Goal: Check status: Check status

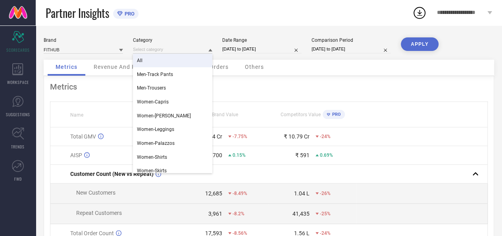
click at [168, 64] on div "All" at bounding box center [172, 61] width 79 height 14
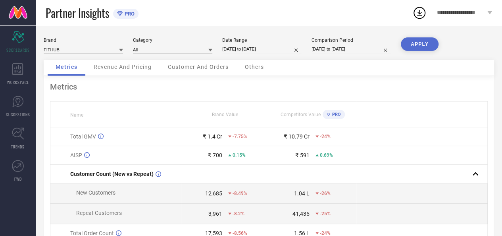
click at [233, 48] on input "[DATE] to [DATE]" at bounding box center [261, 49] width 79 height 8
select select "6"
select select "2025"
select select "7"
select select "2025"
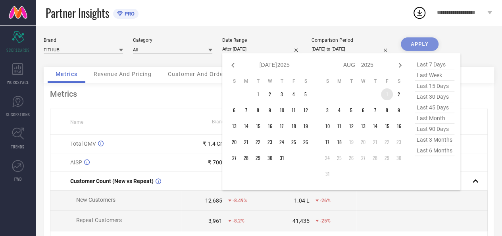
click at [388, 97] on td "1" at bounding box center [387, 94] width 12 height 12
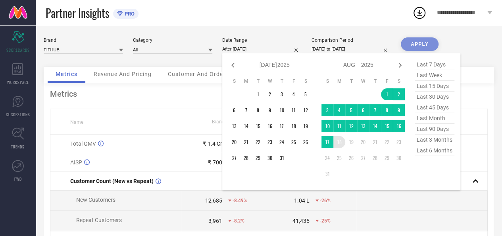
type input "[DATE] to [DATE]"
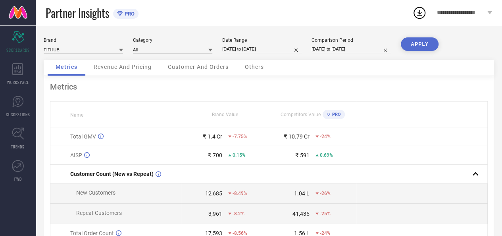
select select "6"
select select "2025"
select select "7"
select select "2025"
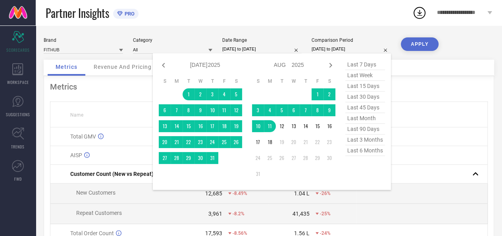
click at [322, 46] on input "[DATE] to [DATE]" at bounding box center [351, 49] width 79 height 8
click at [315, 94] on td "1" at bounding box center [318, 94] width 12 height 12
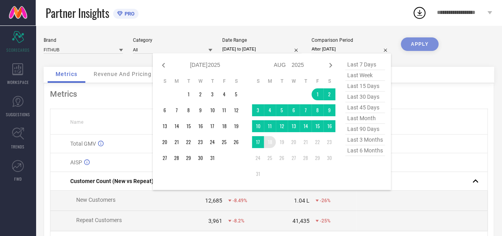
type input "[DATE] to [DATE]"
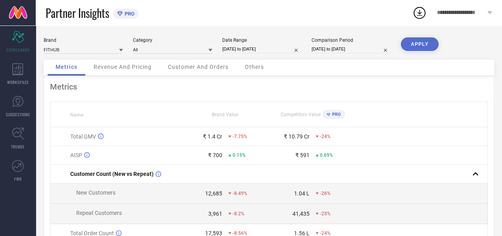
click at [421, 48] on button "APPLY" at bounding box center [420, 44] width 38 height 14
click at [257, 50] on input "[DATE] to [DATE]" at bounding box center [261, 49] width 79 height 8
select select "7"
select select "2025"
select select "8"
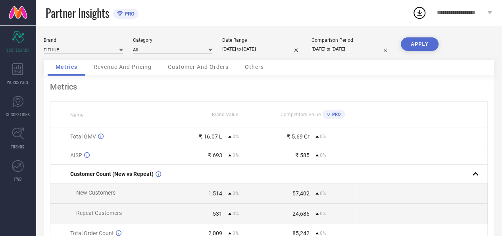
select select "2025"
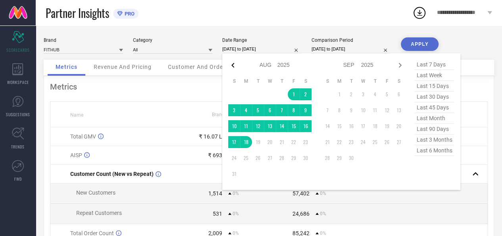
click at [234, 66] on icon at bounding box center [233, 65] width 10 height 10
select select "6"
select select "2025"
select select "7"
select select "2025"
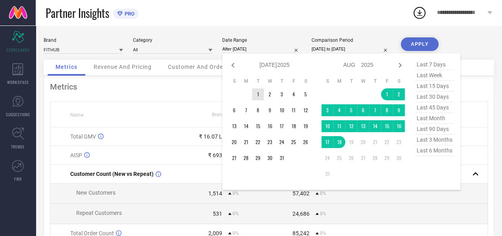
click at [260, 95] on td "1" at bounding box center [258, 94] width 12 height 12
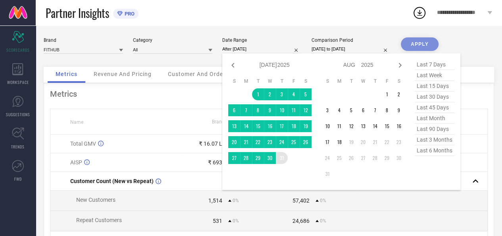
type input "[DATE] to [DATE]"
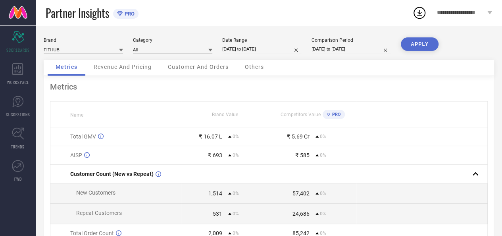
click at [338, 48] on input "[DATE] to [DATE]" at bounding box center [351, 49] width 79 height 8
select select "7"
select select "2025"
select select "8"
select select "2025"
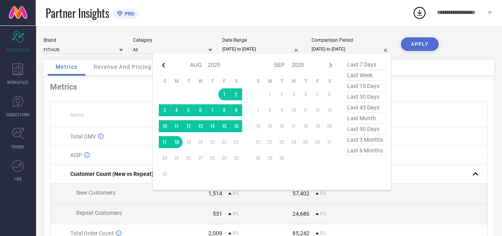
click at [163, 66] on icon at bounding box center [163, 65] width 3 height 5
select select "6"
select select "2025"
select select "7"
select select "2025"
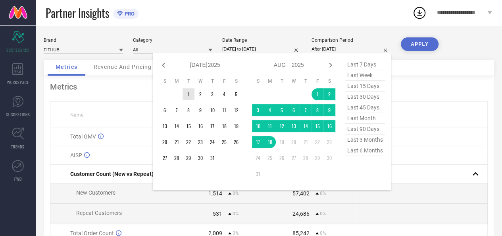
click at [189, 93] on td "1" at bounding box center [189, 94] width 12 height 12
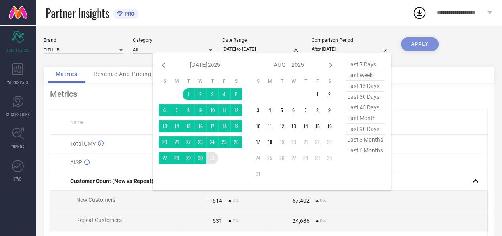
type input "[DATE] to [DATE]"
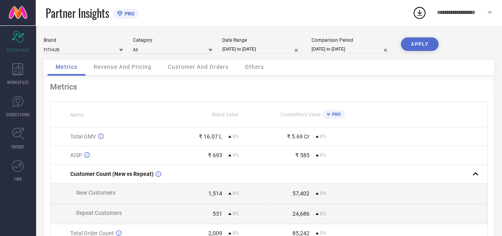
click at [421, 43] on button "APPLY" at bounding box center [420, 44] width 38 height 14
click at [155, 51] on input at bounding box center [172, 49] width 79 height 8
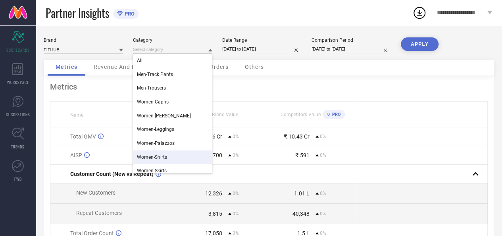
click at [183, 154] on div "Women-Shirts" at bounding box center [172, 157] width 79 height 14
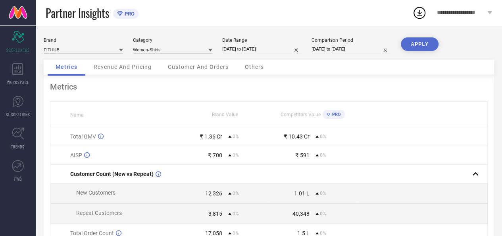
click at [257, 45] on div "Date Range [DATE] to [DATE]" at bounding box center [261, 45] width 79 height 16
click at [261, 46] on input "[DATE] to [DATE]" at bounding box center [261, 49] width 79 height 8
select select "6"
select select "2025"
select select "7"
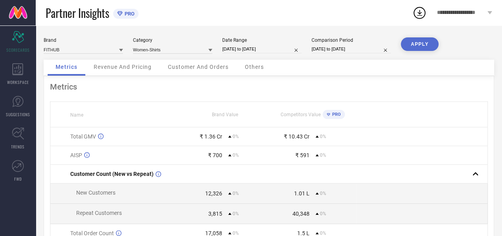
select select "2025"
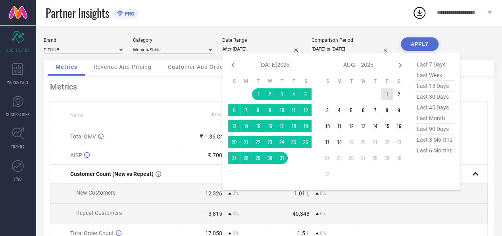
click at [389, 92] on td "1" at bounding box center [387, 94] width 12 height 12
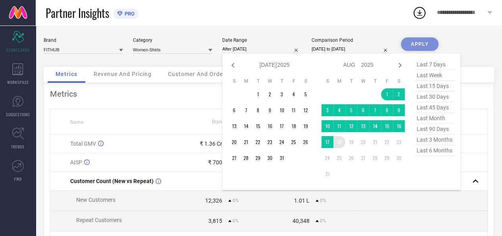
type input "[DATE] to [DATE]"
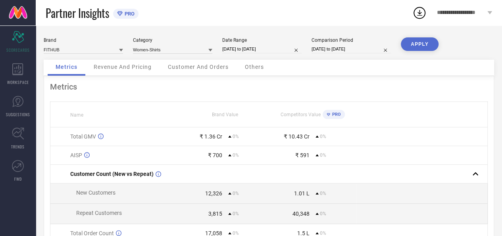
click at [332, 50] on input "[DATE] to [DATE]" at bounding box center [351, 49] width 79 height 8
select select "6"
select select "2025"
select select "7"
select select "2025"
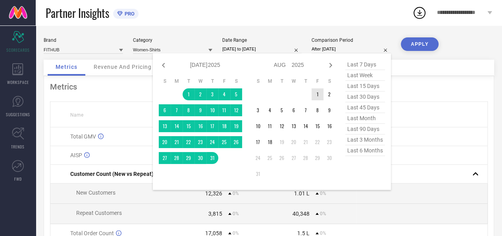
click at [318, 95] on td "1" at bounding box center [318, 94] width 12 height 12
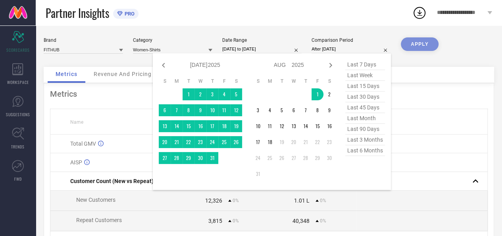
type input "[DATE] to [DATE]"
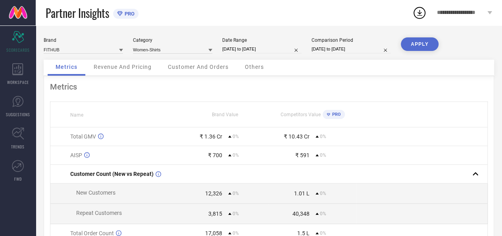
click at [410, 46] on button "APPLY" at bounding box center [420, 44] width 38 height 14
click at [199, 54] on div "Brand FITHUB Category Women-Shirts Date Range [DATE] to [DATE] Comparison Perio…" at bounding box center [269, 48] width 451 height 22
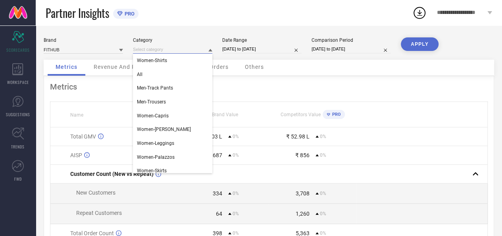
click at [199, 52] on input at bounding box center [172, 49] width 79 height 8
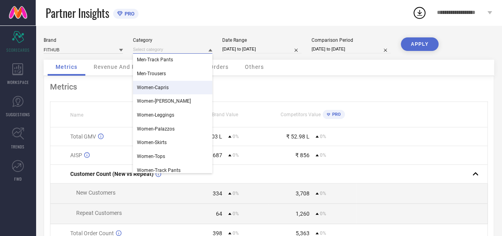
scroll to position [46, 0]
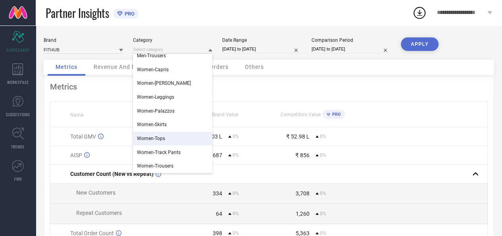
click at [174, 137] on div "Women-Tops" at bounding box center [172, 138] width 79 height 14
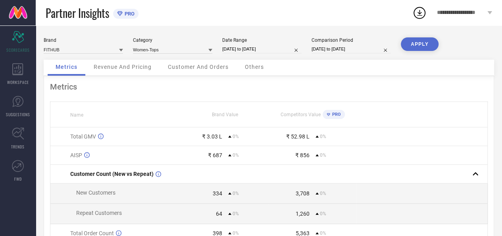
click at [410, 48] on button "APPLY" at bounding box center [420, 44] width 38 height 14
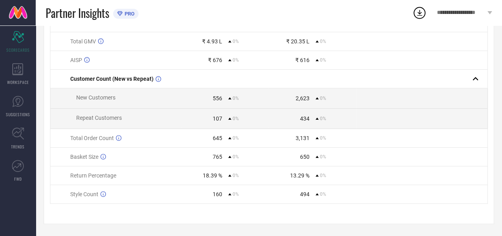
scroll to position [0, 0]
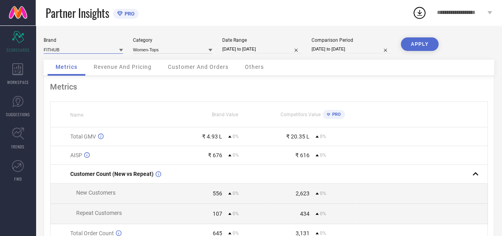
click at [105, 50] on input at bounding box center [83, 49] width 79 height 8
click at [137, 95] on div "Metrics Name Brand Value Competitors Value PRO Total GMV ₹ 4.93 L 0% ₹ 20.35 L …" at bounding box center [269, 197] width 451 height 243
click at [129, 9] on div "PRO" at bounding box center [123, 14] width 21 height 10
click at [127, 15] on span "PRO" at bounding box center [129, 14] width 12 height 6
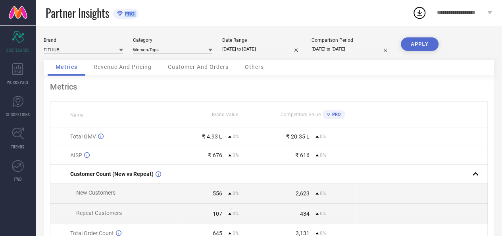
click at [127, 15] on span "PRO" at bounding box center [129, 14] width 12 height 6
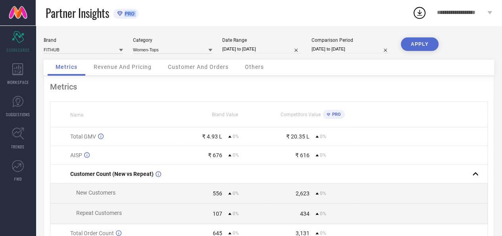
click at [127, 15] on span "PRO" at bounding box center [129, 14] width 12 height 6
